Goal: Task Accomplishment & Management: Use online tool/utility

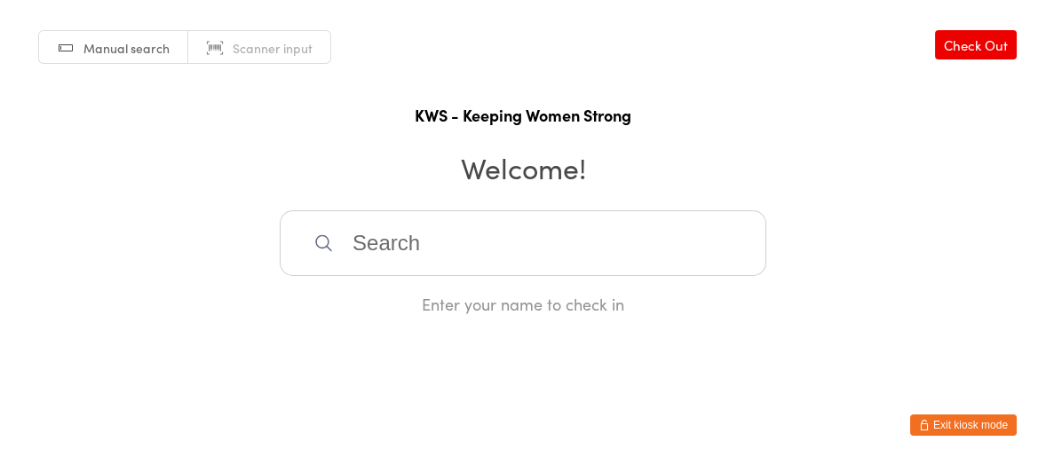
click at [515, 243] on input "search" at bounding box center [523, 243] width 486 height 66
type input "d"
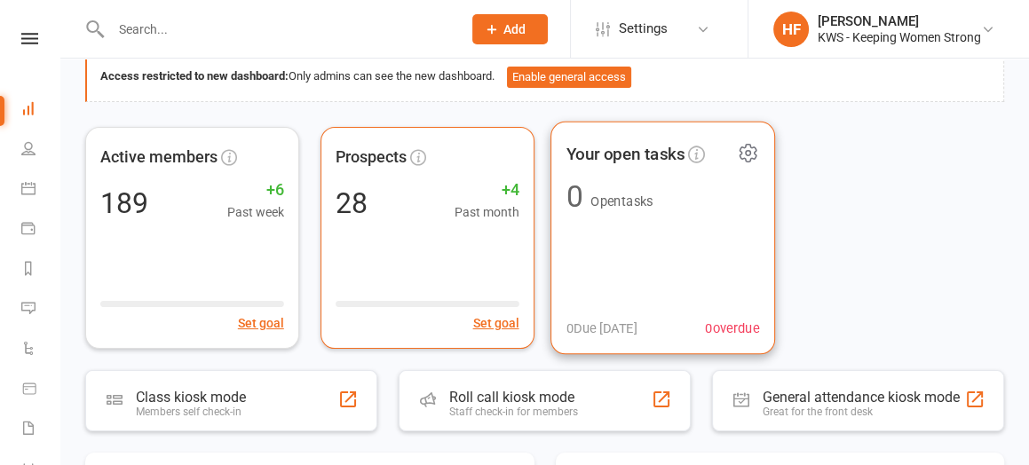
scroll to position [111, 0]
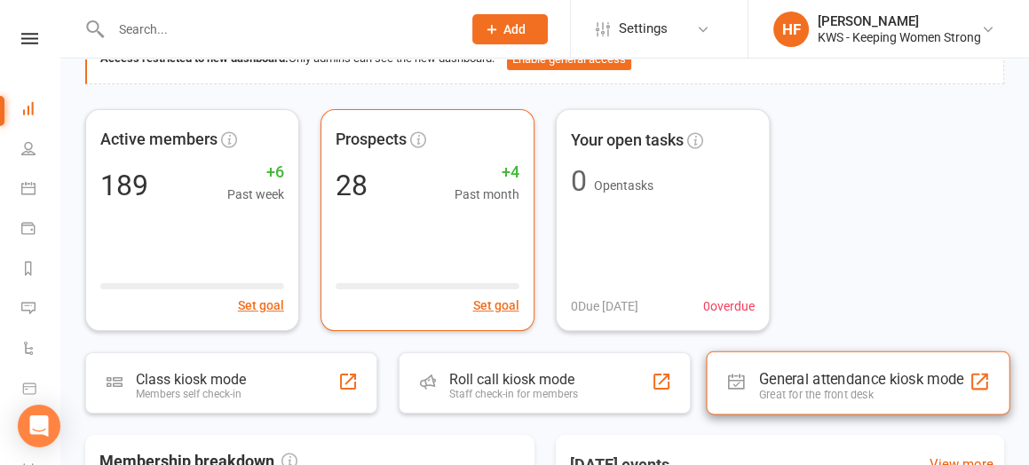
click at [796, 378] on div "General attendance kiosk mode" at bounding box center [861, 379] width 205 height 18
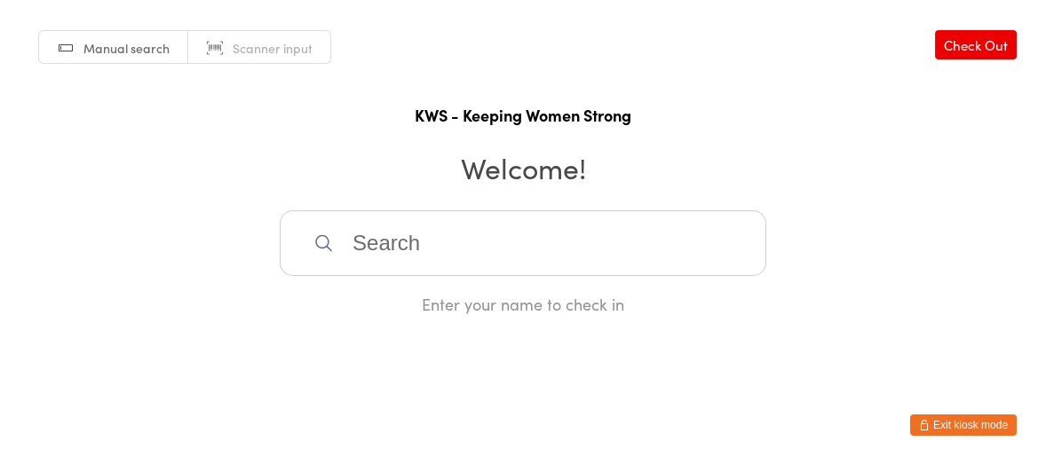
click at [422, 234] on input "search" at bounding box center [523, 243] width 486 height 66
click at [358, 239] on input "search" at bounding box center [523, 243] width 486 height 66
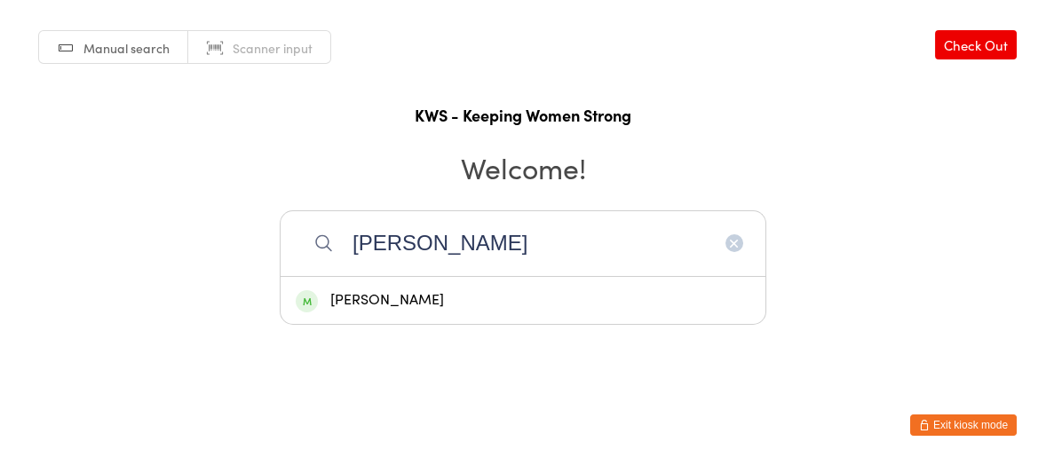
type input "gill"
click at [369, 300] on div "Gill Geer" at bounding box center [523, 301] width 454 height 24
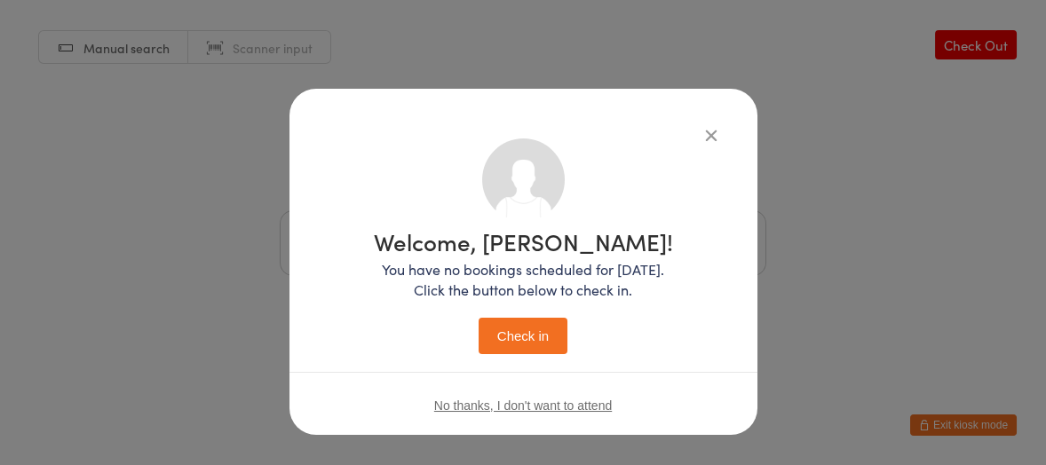
click at [504, 334] on button "Check in" at bounding box center [522, 336] width 89 height 36
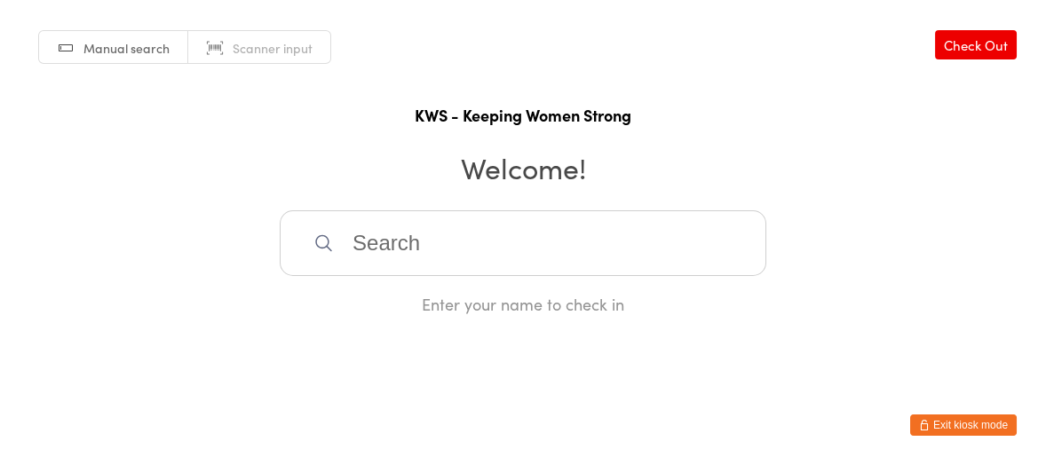
click at [439, 246] on input "search" at bounding box center [523, 243] width 486 height 66
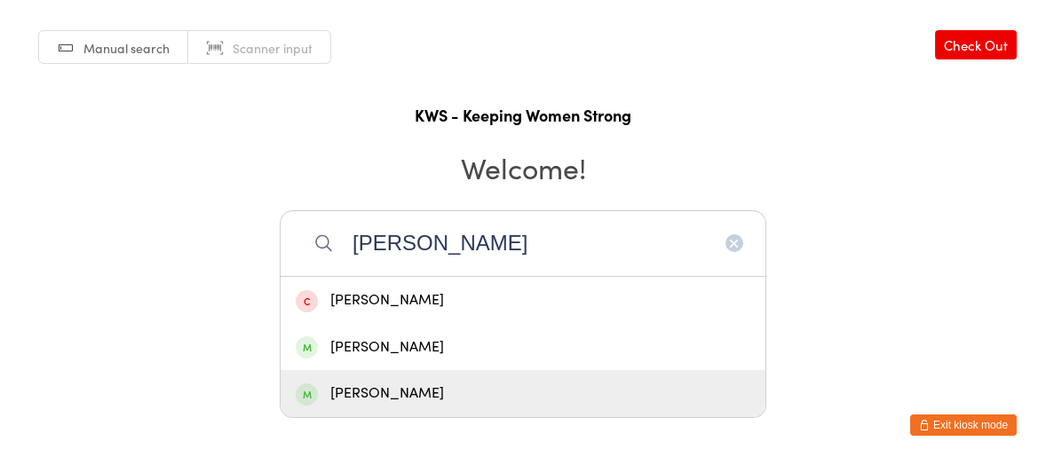
type input "kerr"
click at [401, 393] on div "Kerryl McShane" at bounding box center [523, 394] width 454 height 24
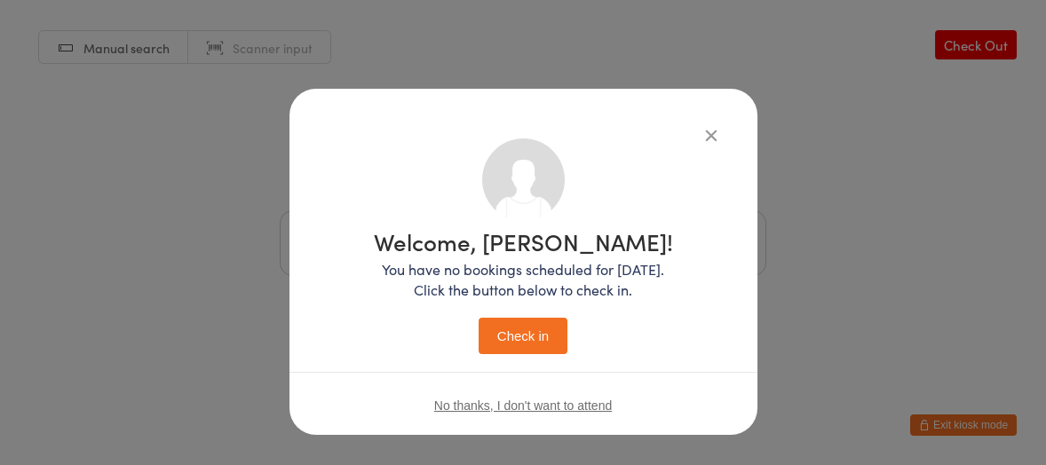
click at [530, 340] on button "Check in" at bounding box center [522, 336] width 89 height 36
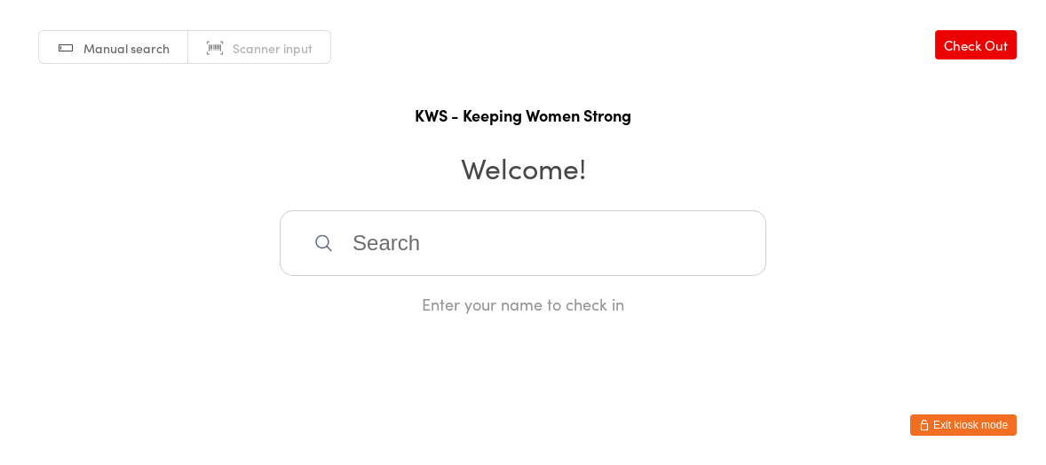
click at [607, 229] on input "search" at bounding box center [523, 243] width 486 height 66
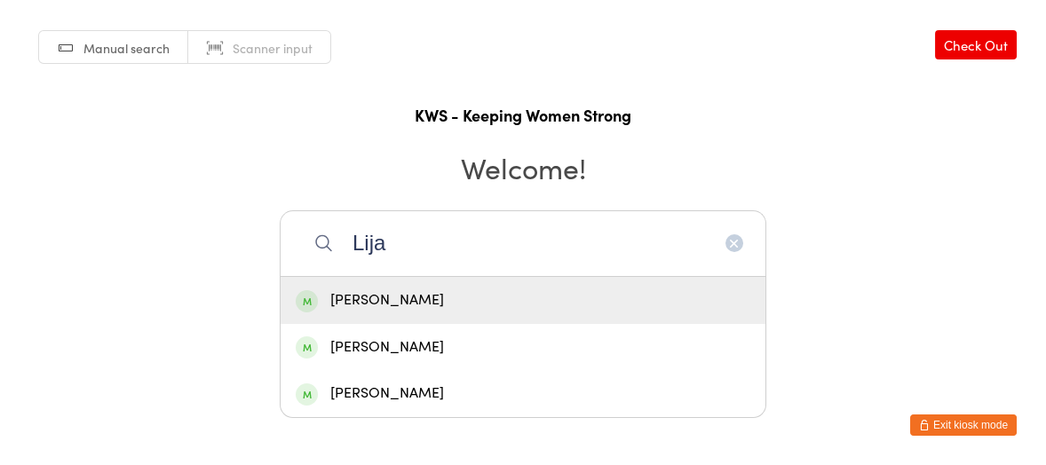
type input "Lija"
click at [382, 284] on div "Lija John" at bounding box center [523, 300] width 485 height 47
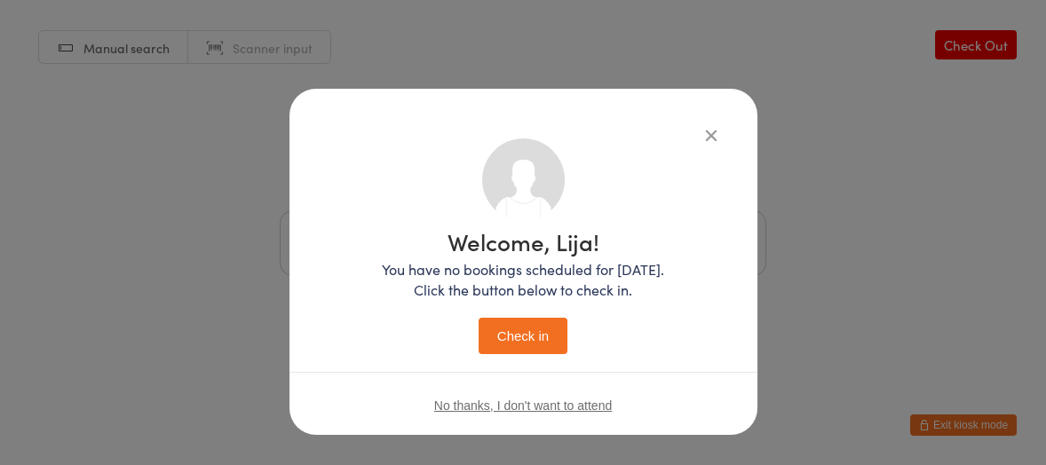
click at [522, 323] on button "Check in" at bounding box center [522, 336] width 89 height 36
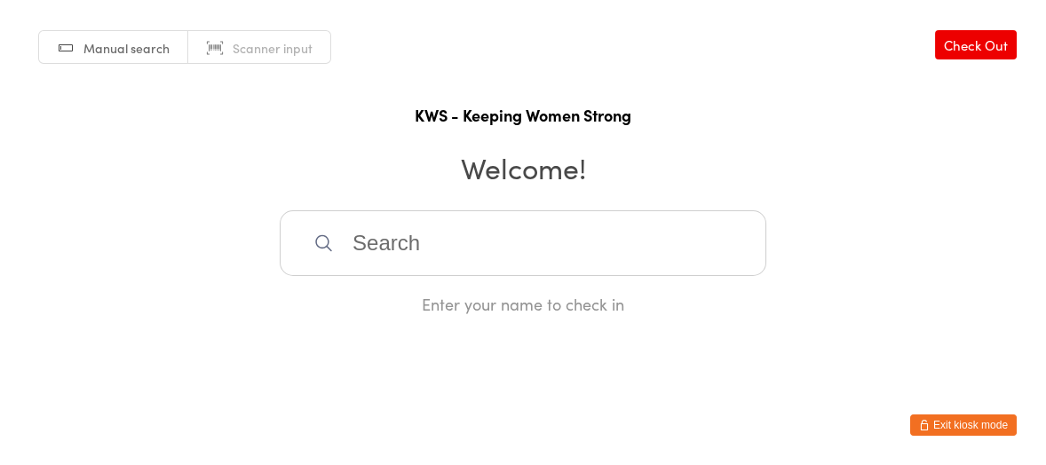
drag, startPoint x: 362, startPoint y: 233, endPoint x: 360, endPoint y: 202, distance: 31.2
click at [363, 233] on input "search" at bounding box center [523, 243] width 486 height 66
type input "glory"
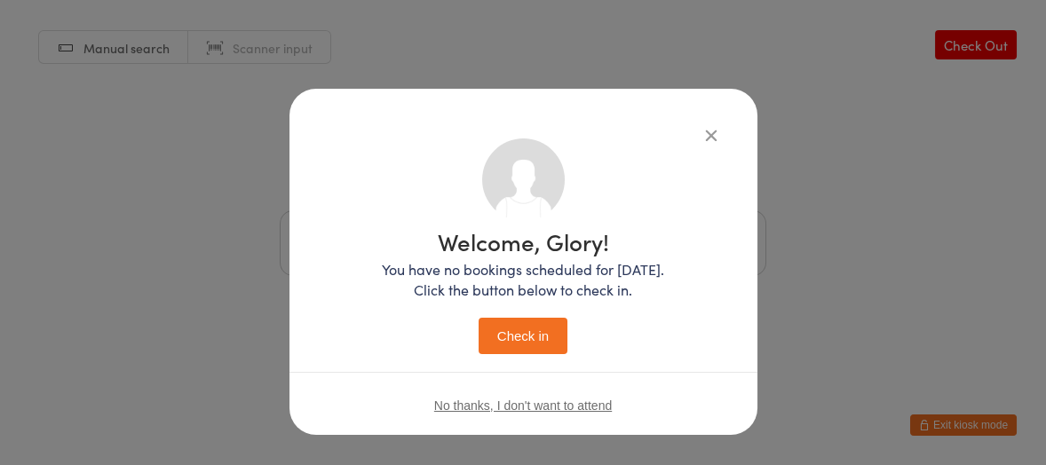
click at [478, 318] on button "Check in" at bounding box center [522, 336] width 89 height 36
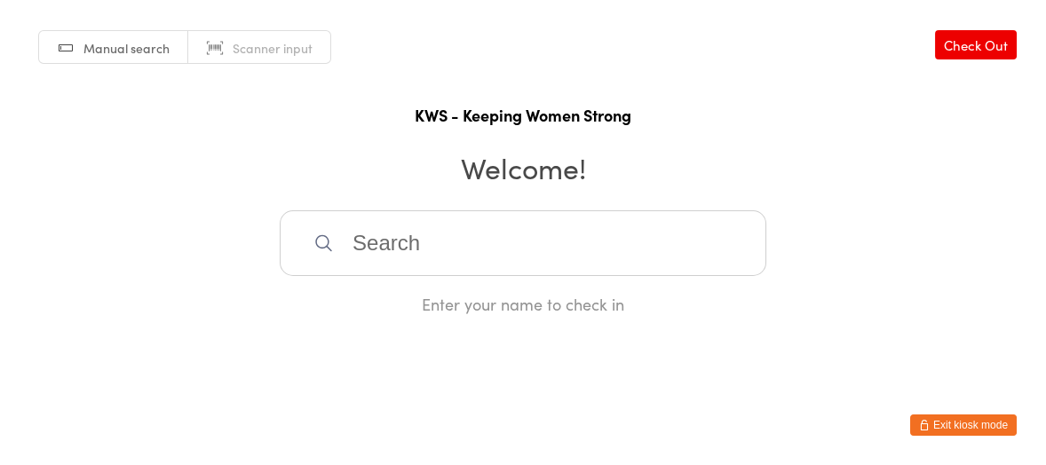
click at [378, 224] on input "search" at bounding box center [523, 243] width 486 height 66
type input "nir"
click at [378, 286] on div "Nirmala Velusamy" at bounding box center [523, 300] width 485 height 47
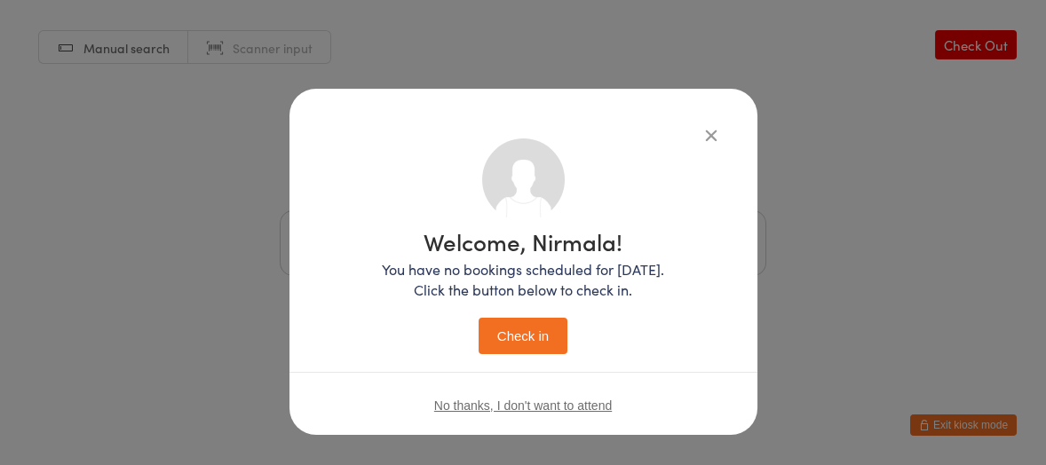
click at [498, 319] on button "Check in" at bounding box center [522, 336] width 89 height 36
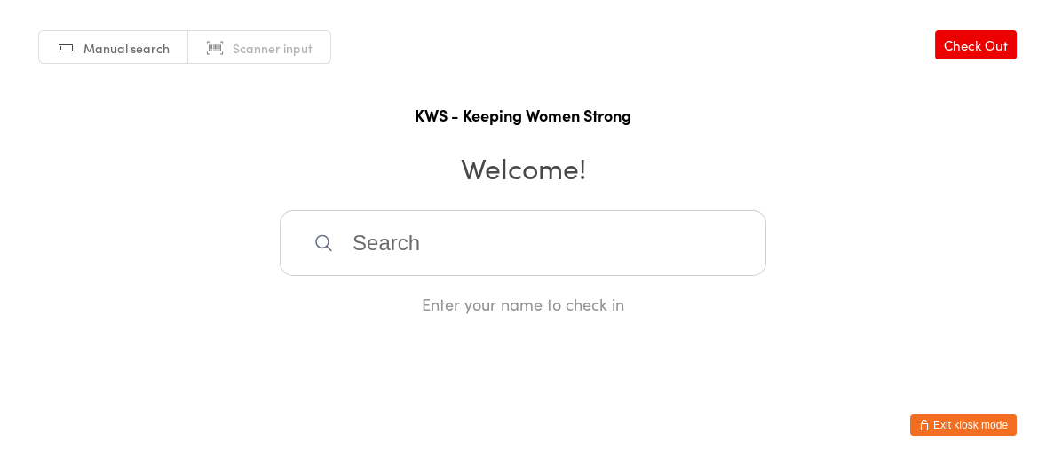
click at [500, 234] on input "search" at bounding box center [523, 243] width 486 height 66
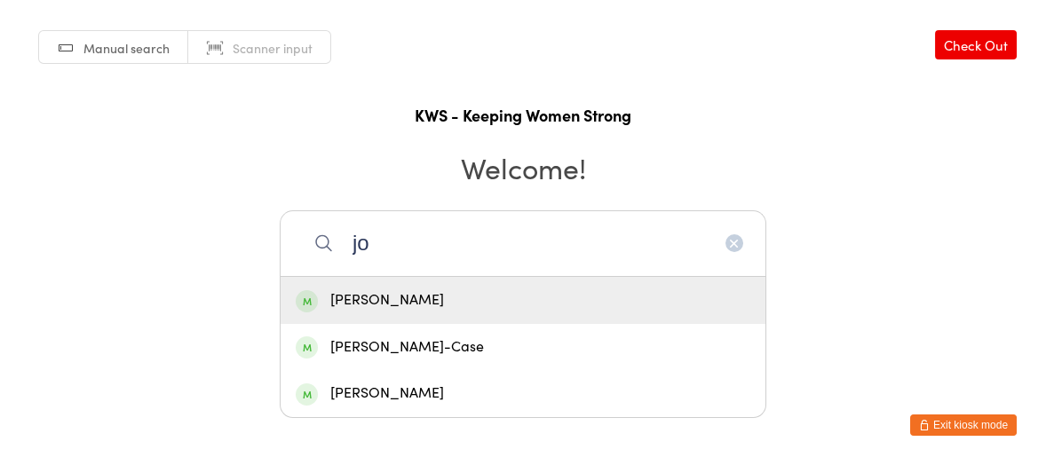
type input "jo"
click at [351, 304] on div "Jo Watters" at bounding box center [523, 301] width 454 height 24
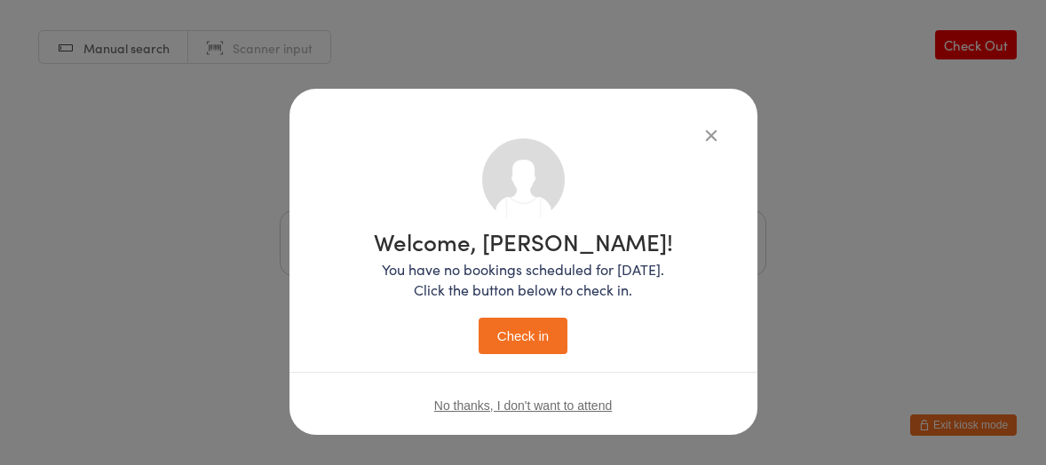
click at [517, 338] on button "Check in" at bounding box center [522, 336] width 89 height 36
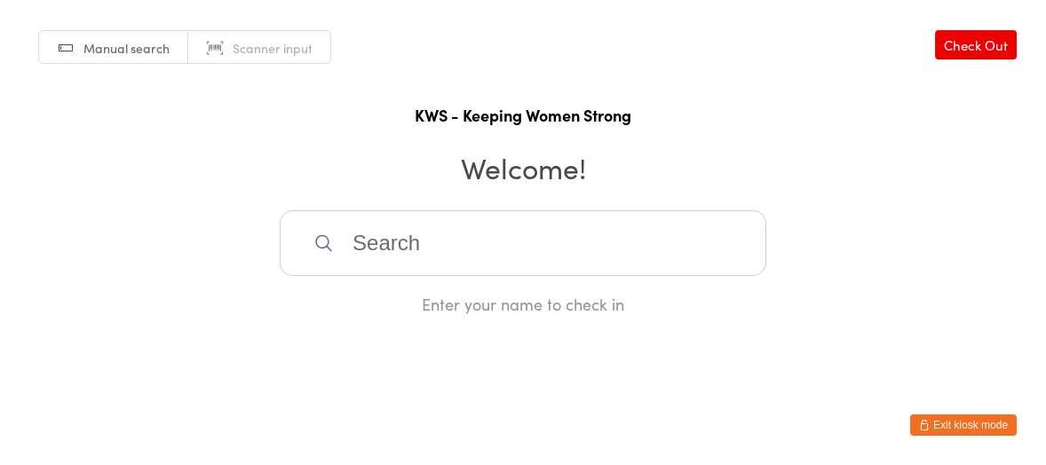
click at [381, 241] on input "search" at bounding box center [523, 243] width 486 height 66
type input "lorr"
click at [413, 298] on div "Lorraine McGuire" at bounding box center [523, 301] width 454 height 24
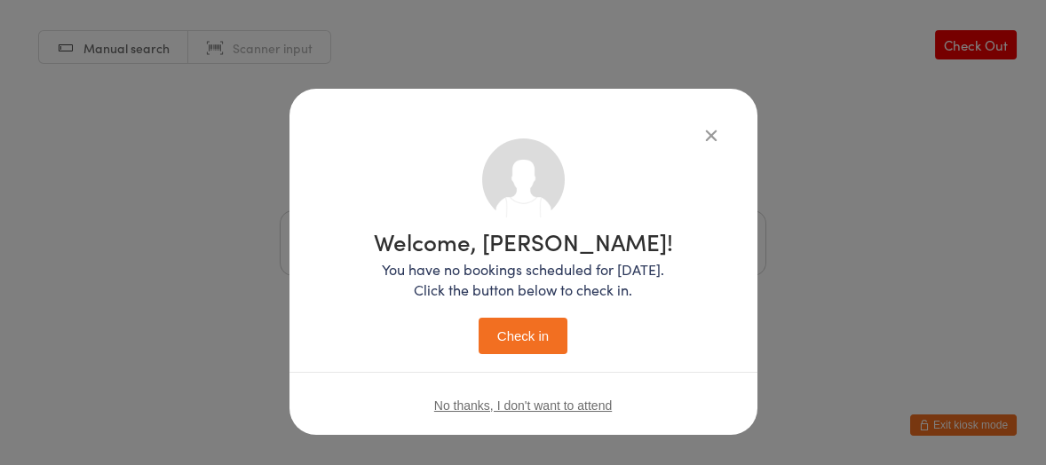
drag, startPoint x: 540, startPoint y: 336, endPoint x: 715, endPoint y: 388, distance: 182.3
click at [553, 336] on button "Check in" at bounding box center [522, 336] width 89 height 36
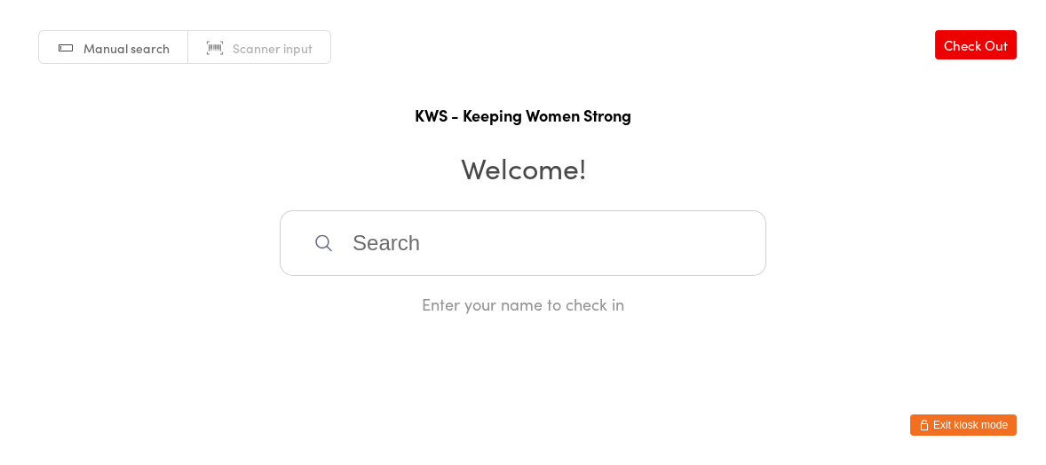
click at [806, 414] on html "You have now entered Kiosk Mode. Members will be able to check themselves in us…" at bounding box center [523, 232] width 1046 height 465
click at [513, 249] on input "search" at bounding box center [523, 243] width 486 height 66
click at [393, 241] on input "search" at bounding box center [523, 243] width 486 height 66
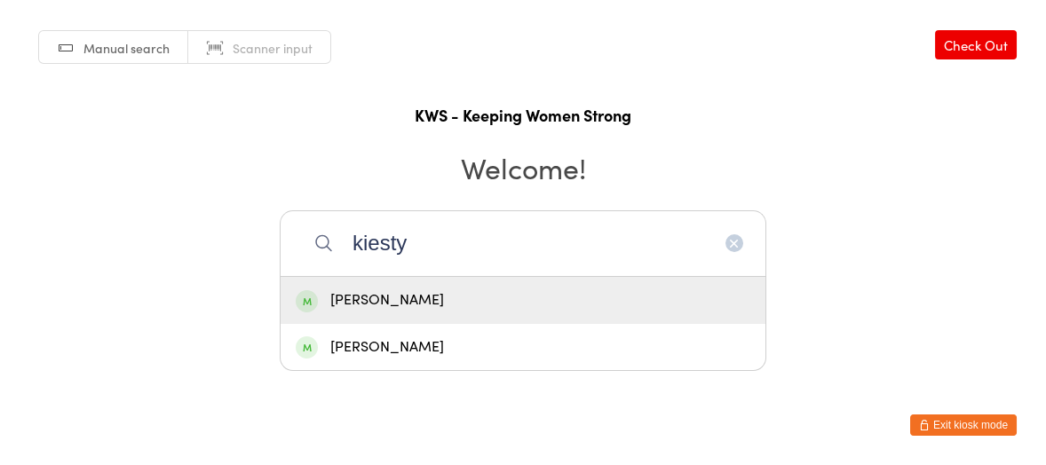
type input "kiesty"
click at [389, 300] on div "Kirsty Pinder" at bounding box center [523, 301] width 454 height 24
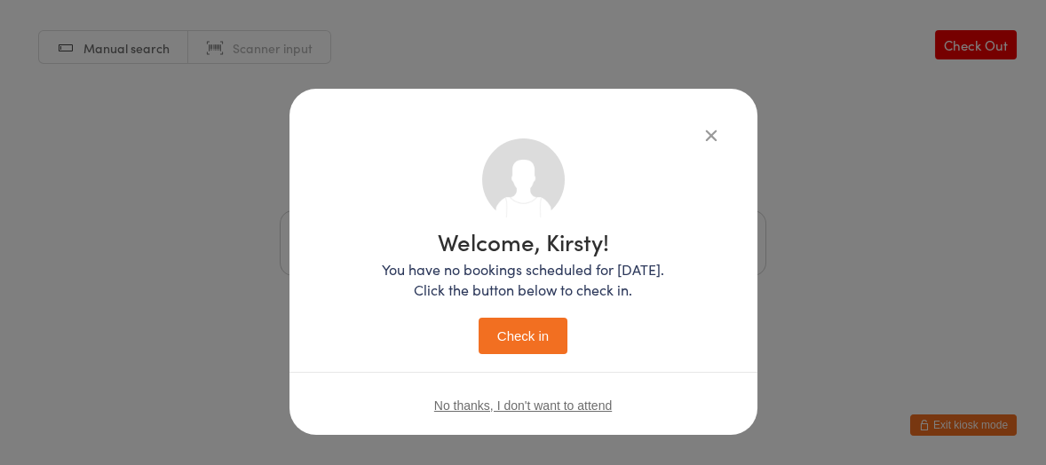
click at [498, 333] on button "Check in" at bounding box center [522, 336] width 89 height 36
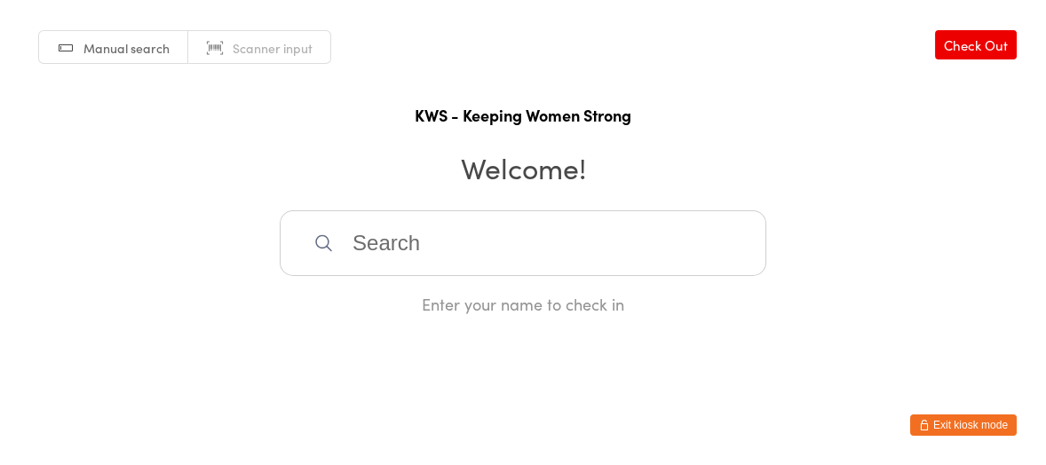
click at [399, 244] on input "search" at bounding box center [523, 243] width 486 height 66
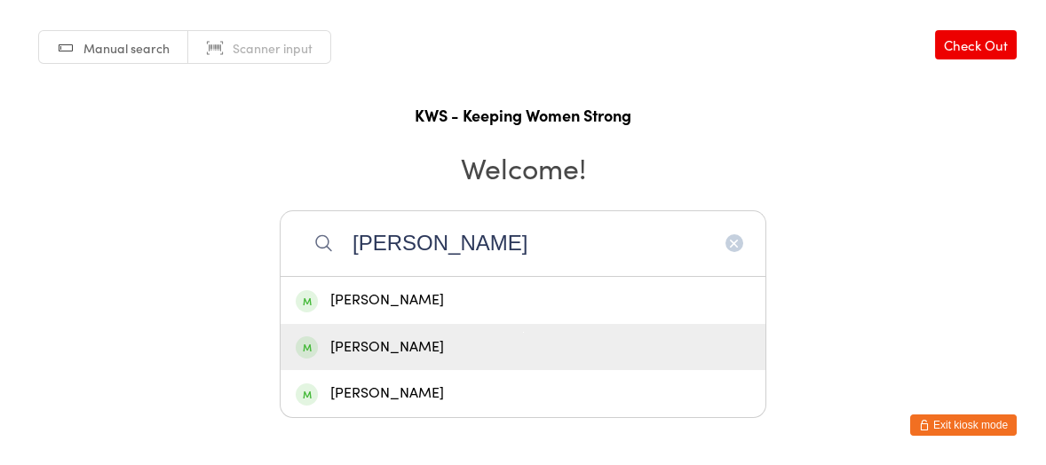
type input "julia"
click at [366, 336] on div "Julia Hancy" at bounding box center [523, 348] width 454 height 24
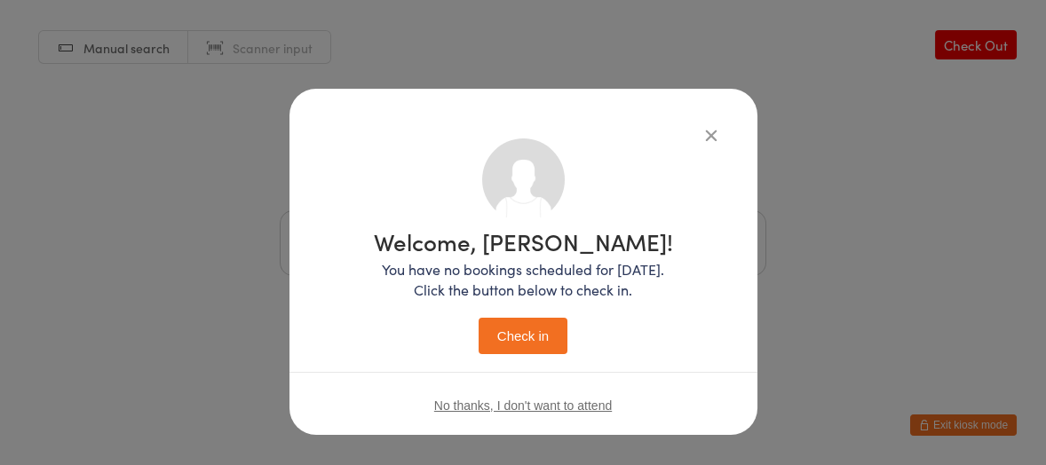
click at [508, 318] on button "Check in" at bounding box center [522, 336] width 89 height 36
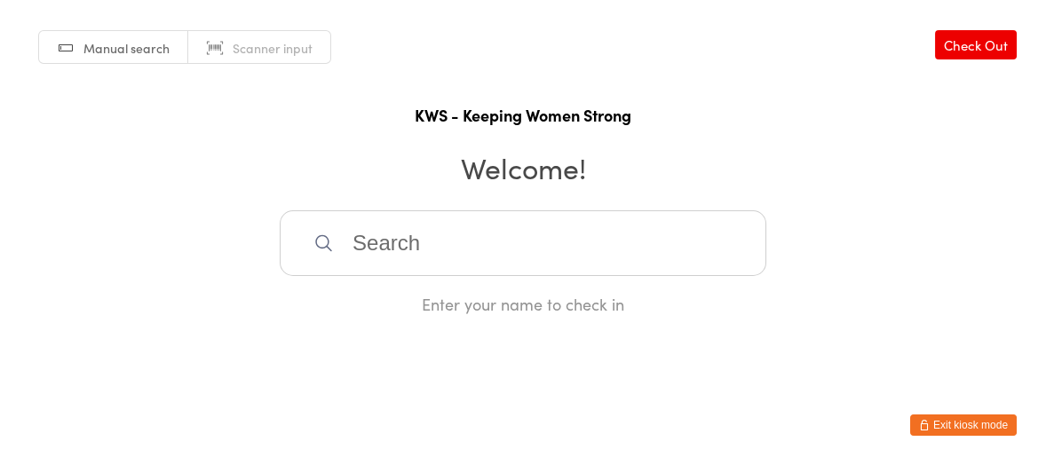
click at [409, 245] on input "search" at bounding box center [523, 243] width 486 height 66
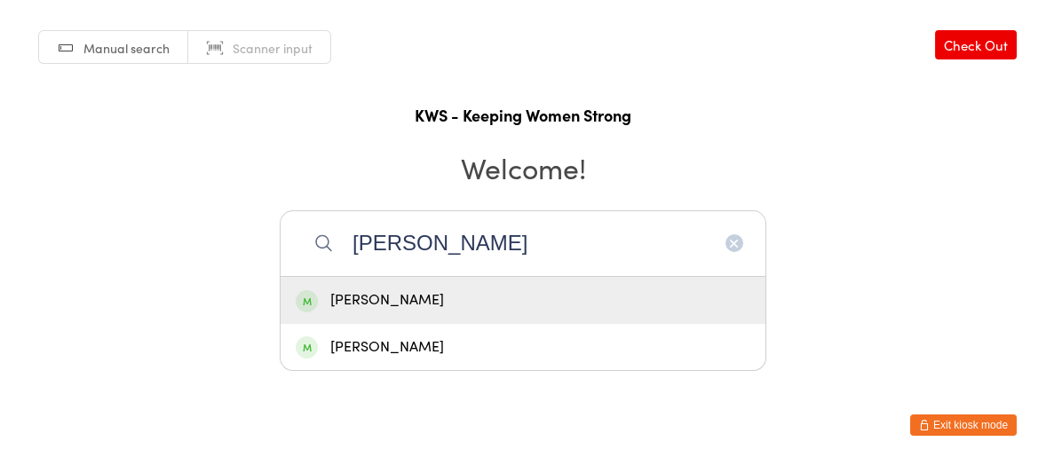
type input "helen fisher"
click at [399, 291] on div "Helen Fisher" at bounding box center [523, 301] width 454 height 24
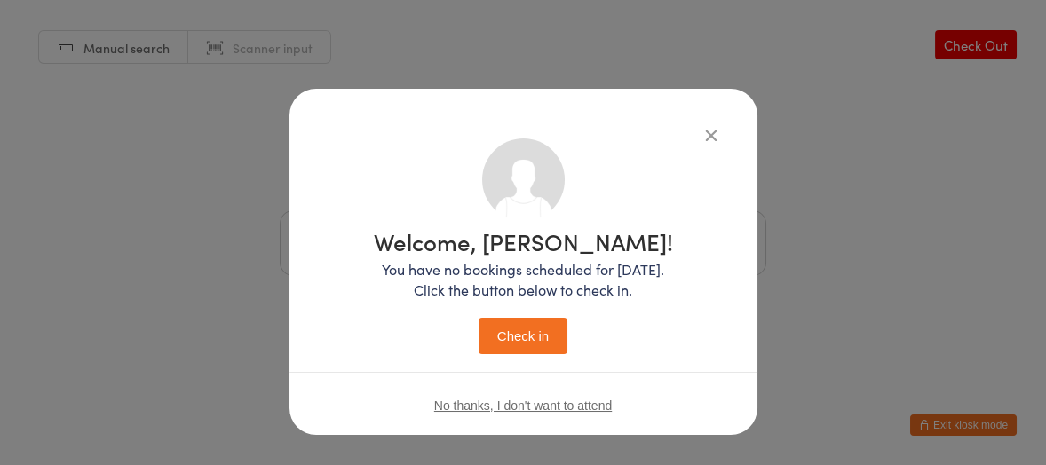
click at [535, 332] on button "Check in" at bounding box center [522, 336] width 89 height 36
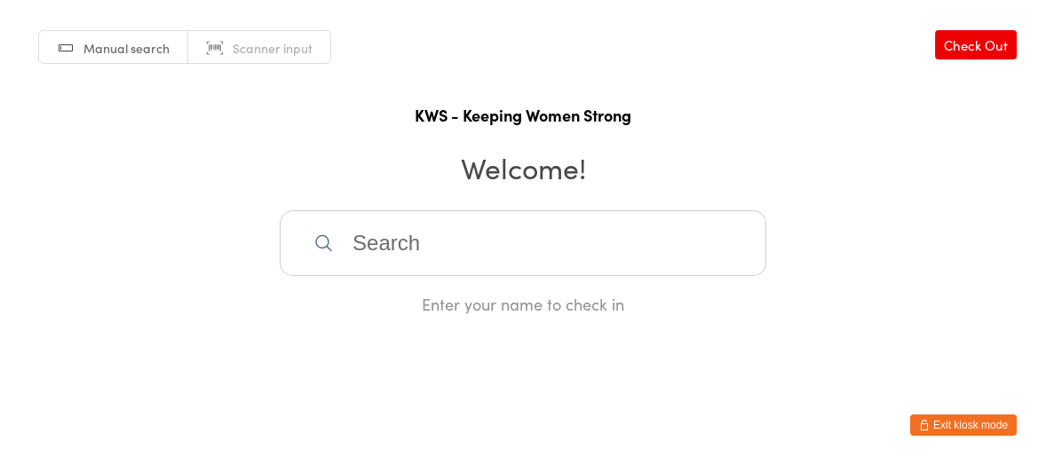
click at [391, 239] on input "search" at bounding box center [523, 243] width 486 height 66
type input "gw"
click at [378, 295] on div "Gwyn Shewan" at bounding box center [523, 301] width 454 height 24
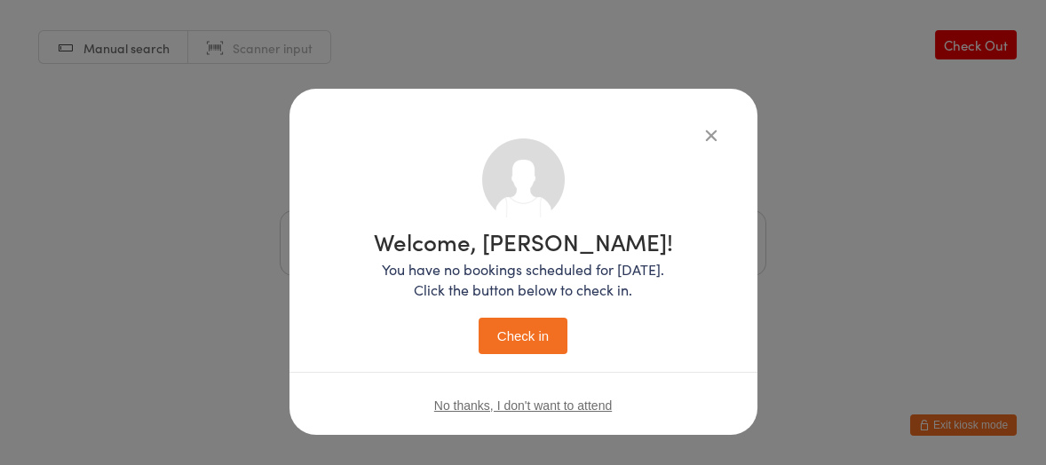
click at [510, 328] on button "Check in" at bounding box center [522, 336] width 89 height 36
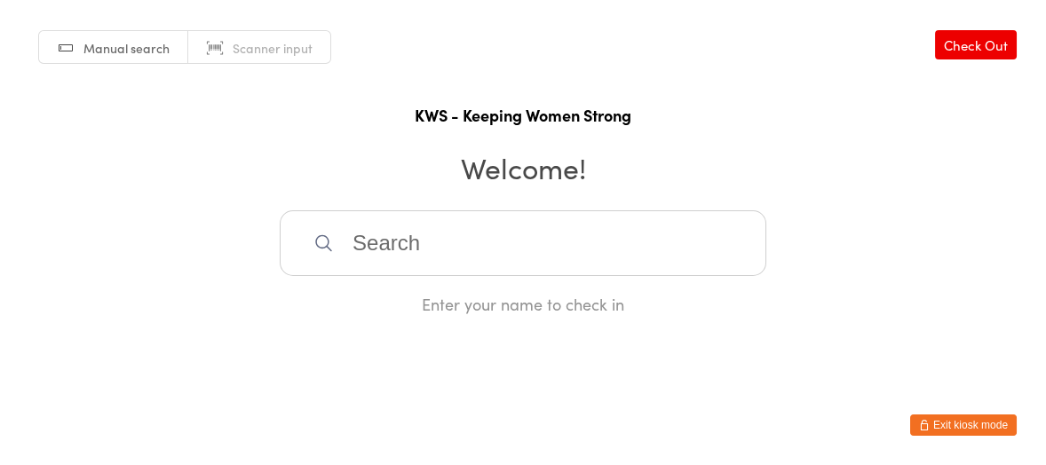
click at [465, 221] on input "search" at bounding box center [523, 243] width 486 height 66
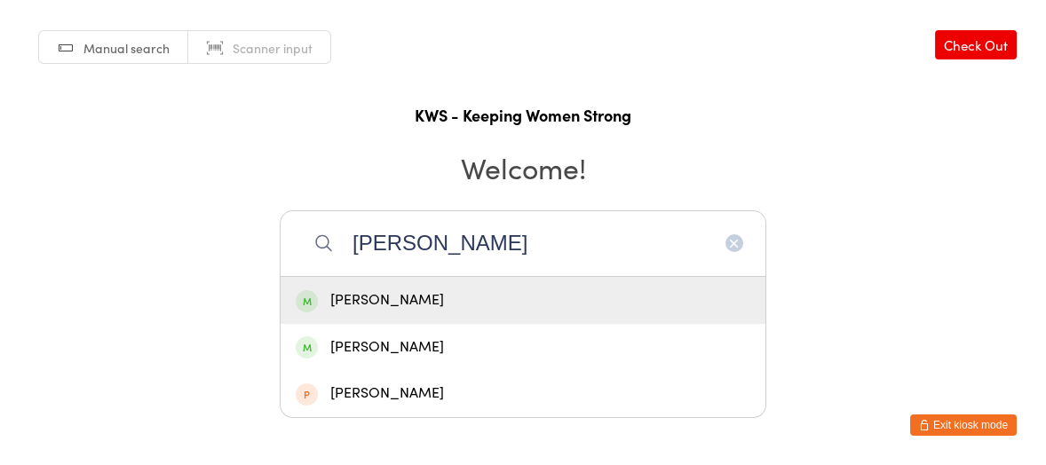
type input "Rae"
click at [406, 309] on div "Rae Barnes" at bounding box center [523, 301] width 454 height 24
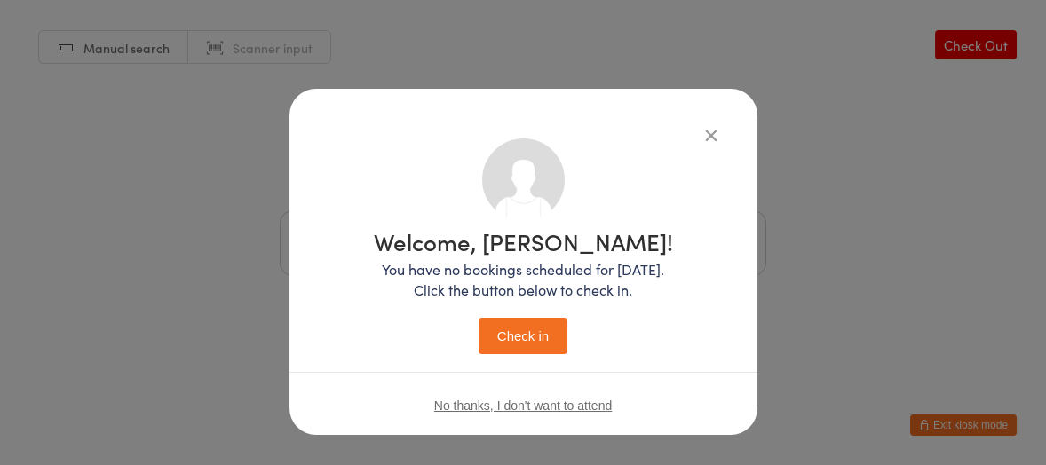
click at [490, 336] on button "Check in" at bounding box center [522, 336] width 89 height 36
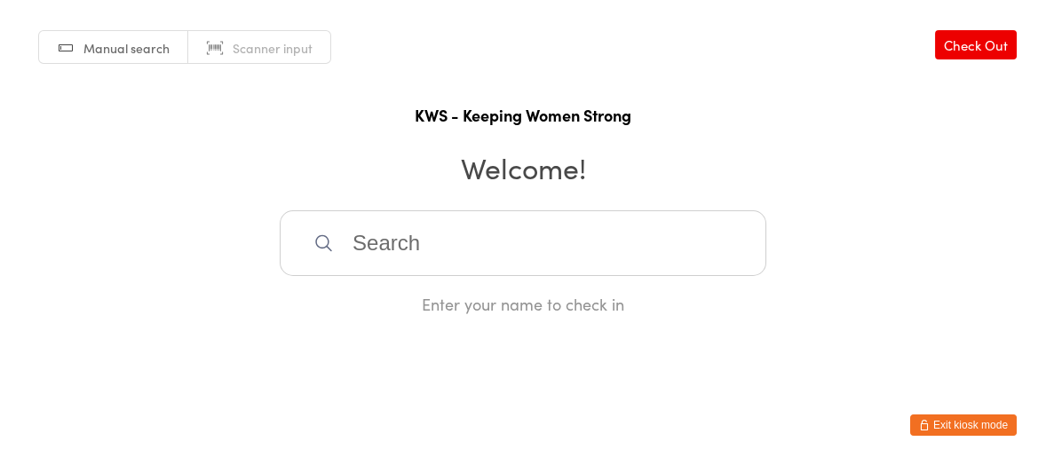
click at [399, 234] on input "search" at bounding box center [523, 243] width 486 height 66
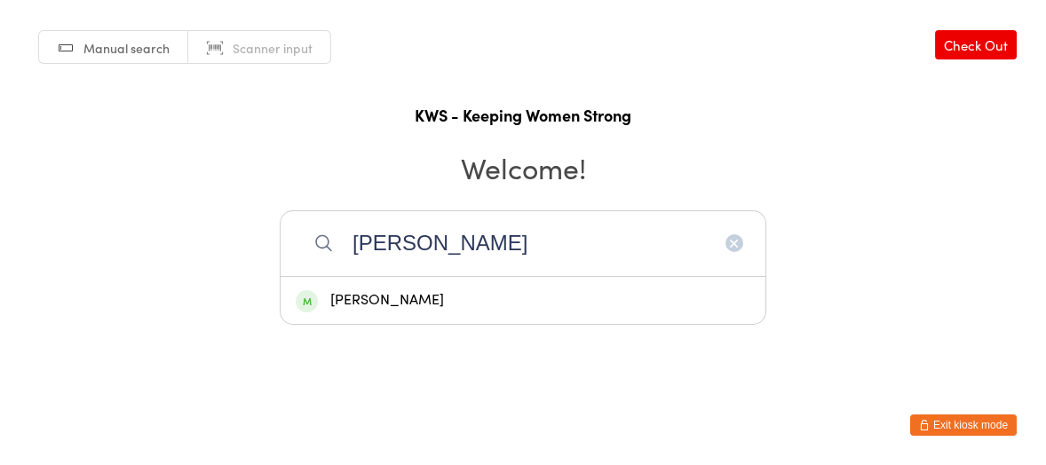
type input "denise"
click at [375, 299] on div "Denise McIvor" at bounding box center [523, 301] width 454 height 24
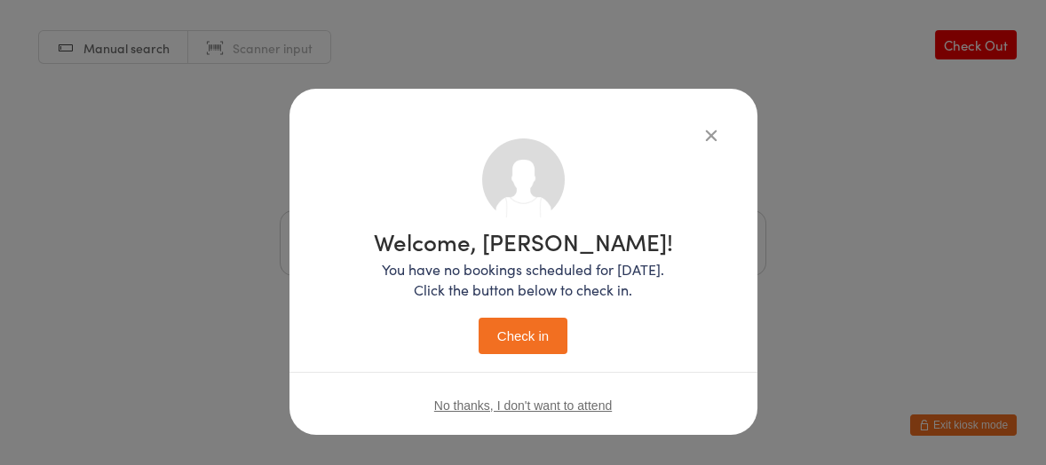
click at [512, 336] on button "Check in" at bounding box center [522, 336] width 89 height 36
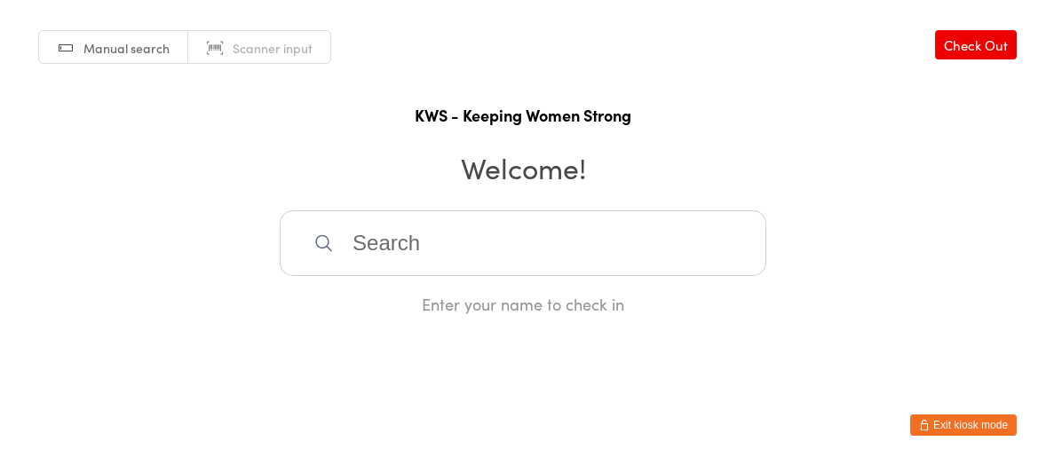
click at [344, 243] on input "search" at bounding box center [523, 243] width 486 height 66
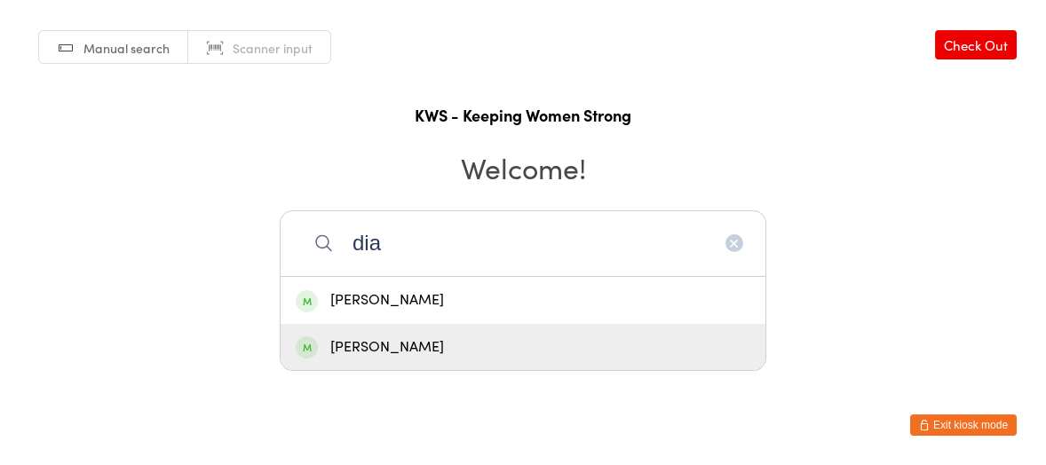
type input "dia"
click at [399, 347] on div "Diane Williams" at bounding box center [523, 348] width 454 height 24
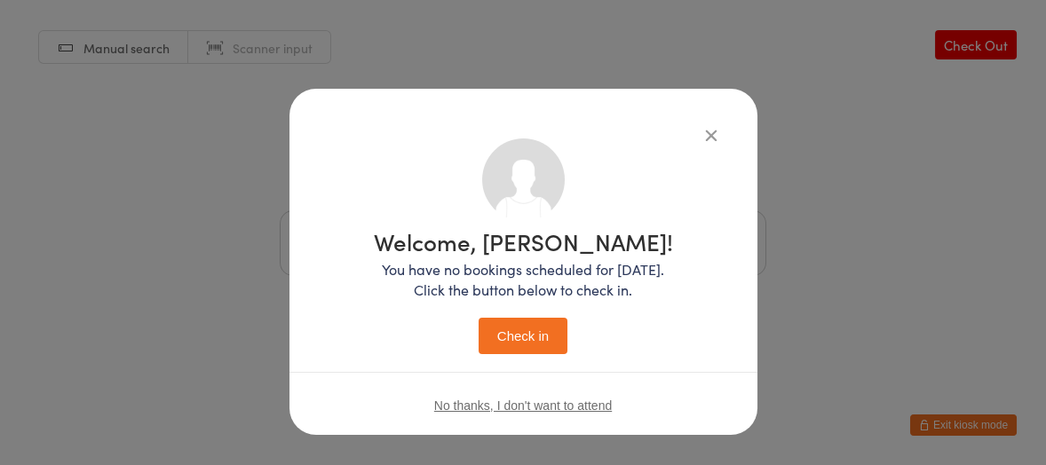
click at [505, 328] on button "Check in" at bounding box center [522, 336] width 89 height 36
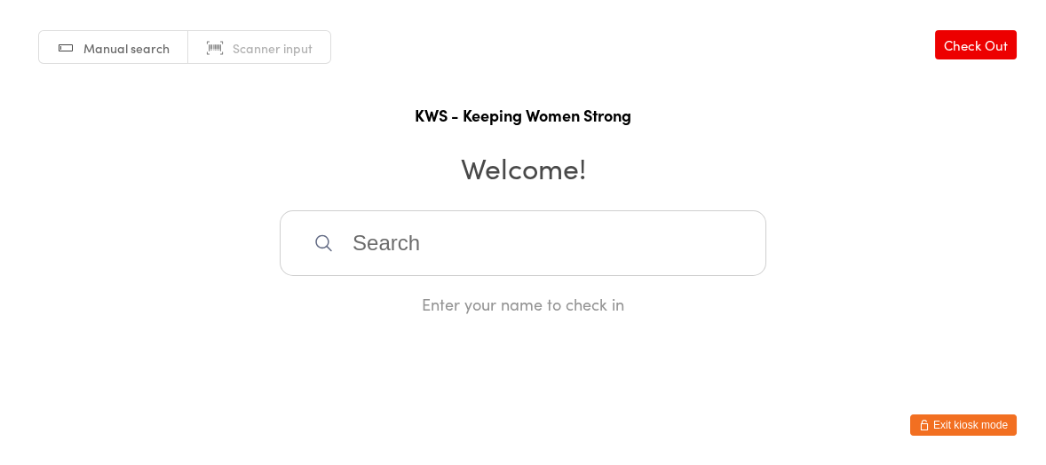
click at [347, 226] on input "search" at bounding box center [523, 243] width 486 height 66
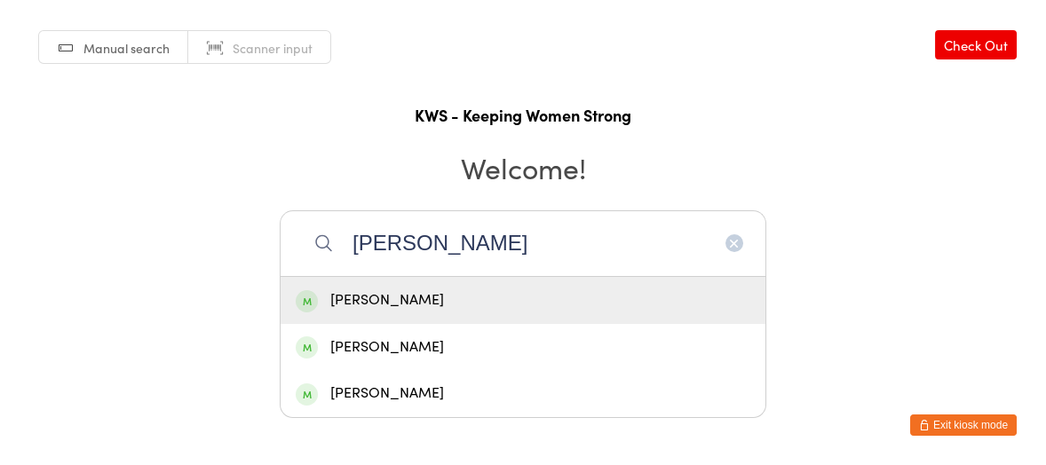
type input "julie"
click at [367, 304] on div "Julie Marshall" at bounding box center [523, 301] width 454 height 24
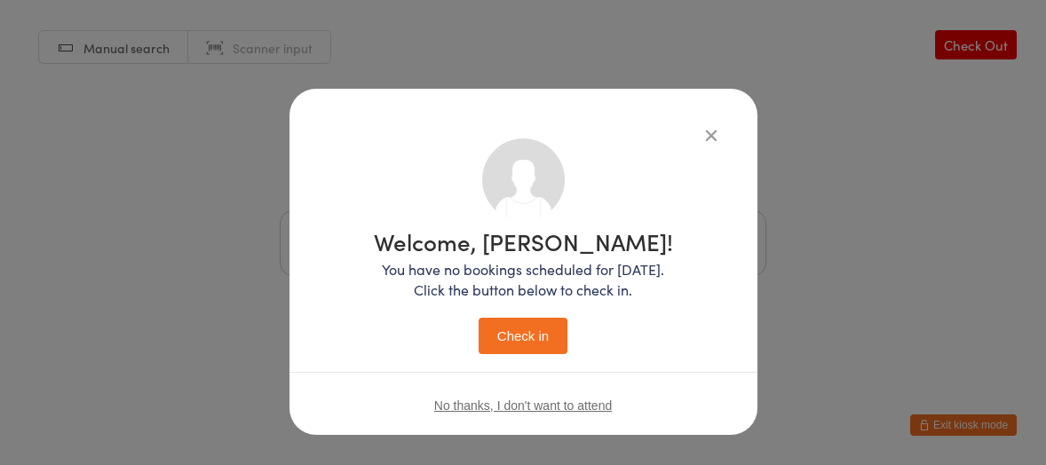
click at [505, 332] on button "Check in" at bounding box center [522, 336] width 89 height 36
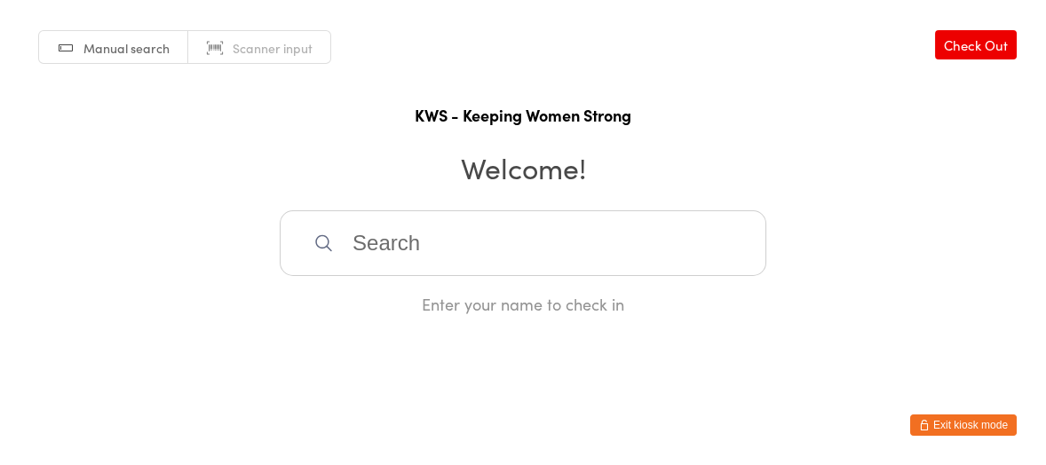
click at [414, 237] on input "search" at bounding box center [523, 243] width 486 height 66
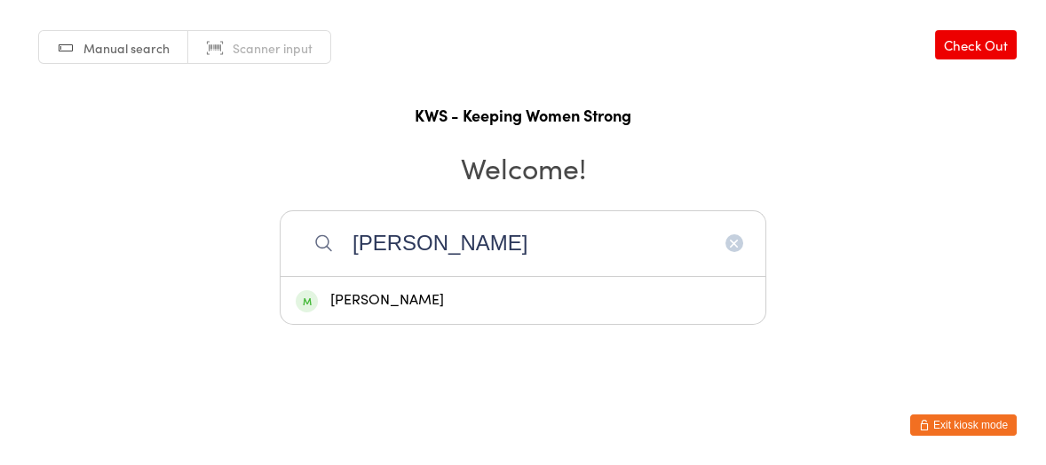
type input "ruth"
click at [371, 299] on div "Ruth Bonallack" at bounding box center [523, 301] width 454 height 24
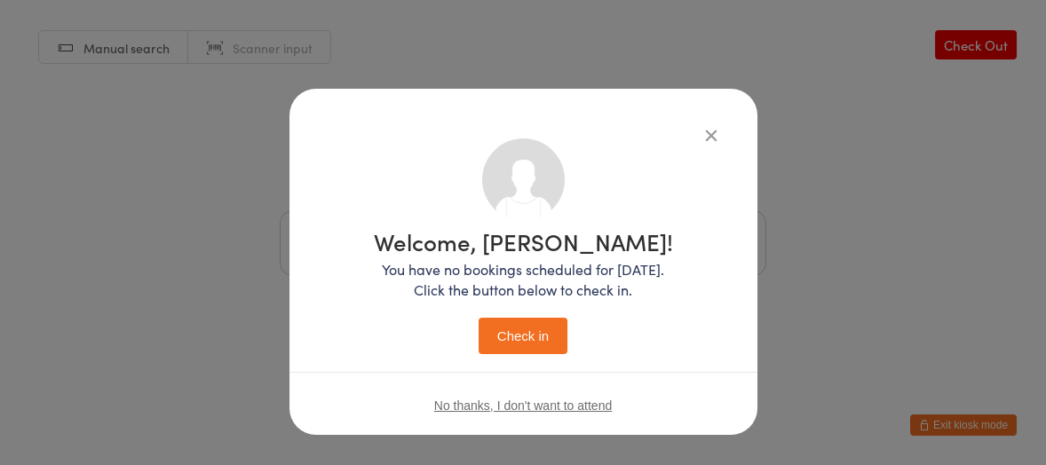
click at [518, 334] on button "Check in" at bounding box center [522, 336] width 89 height 36
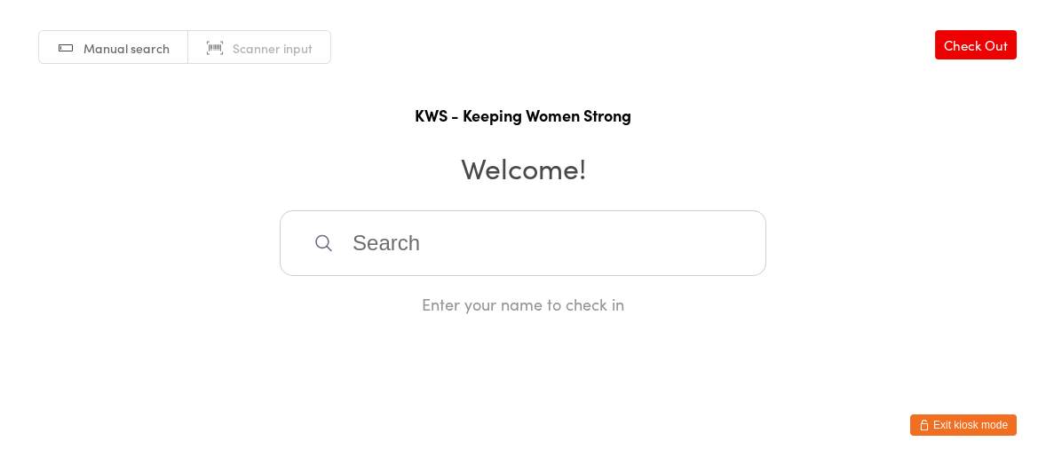
click at [430, 241] on input "search" at bounding box center [523, 243] width 486 height 66
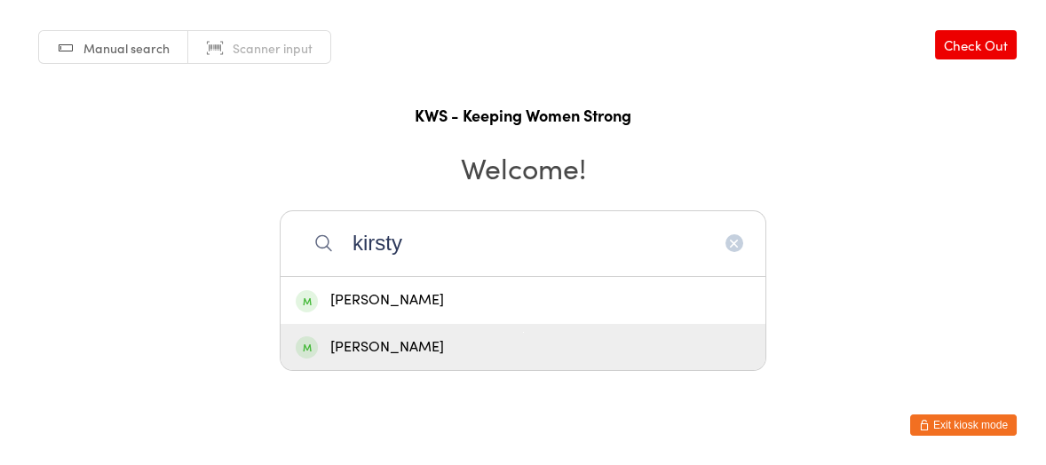
type input "kirsty"
click at [376, 344] on div "Kirsty Moynihan" at bounding box center [523, 348] width 454 height 24
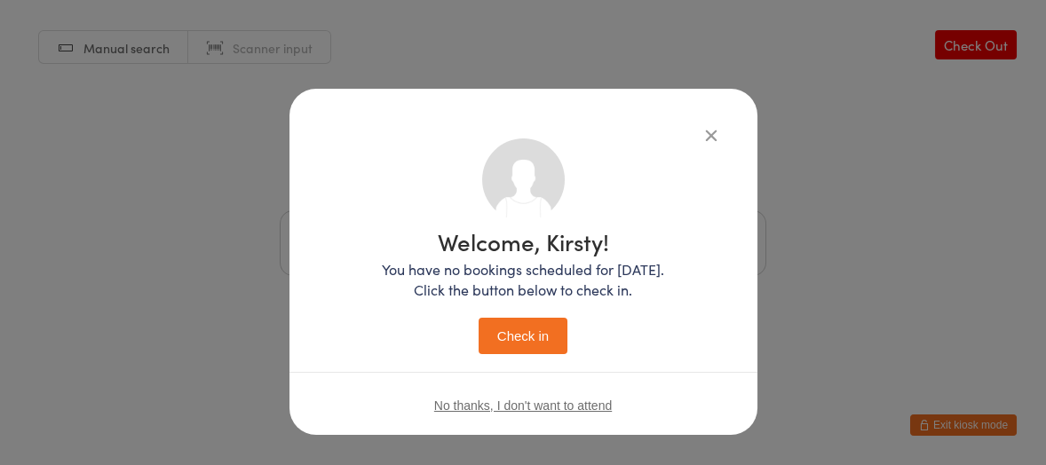
click at [511, 335] on button "Check in" at bounding box center [522, 336] width 89 height 36
